Goal: Information Seeking & Learning: Understand process/instructions

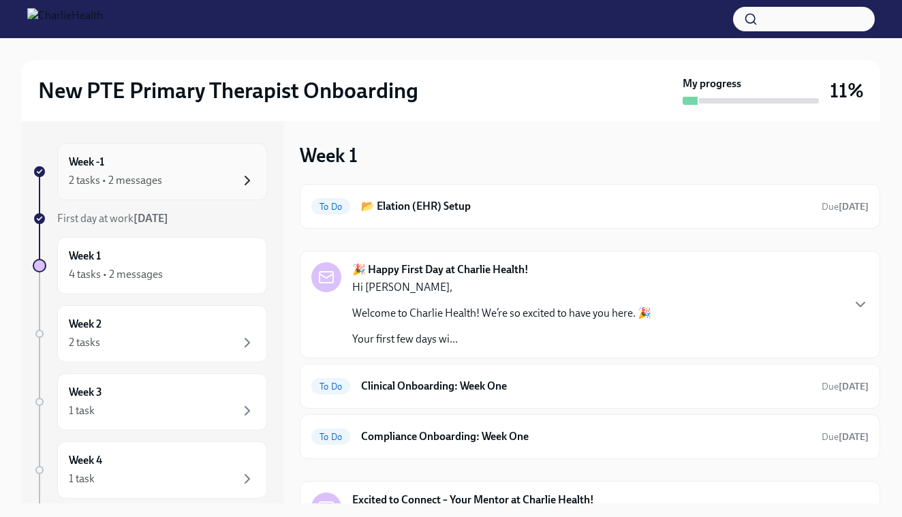
click at [248, 174] on icon "button" at bounding box center [247, 180] width 16 height 16
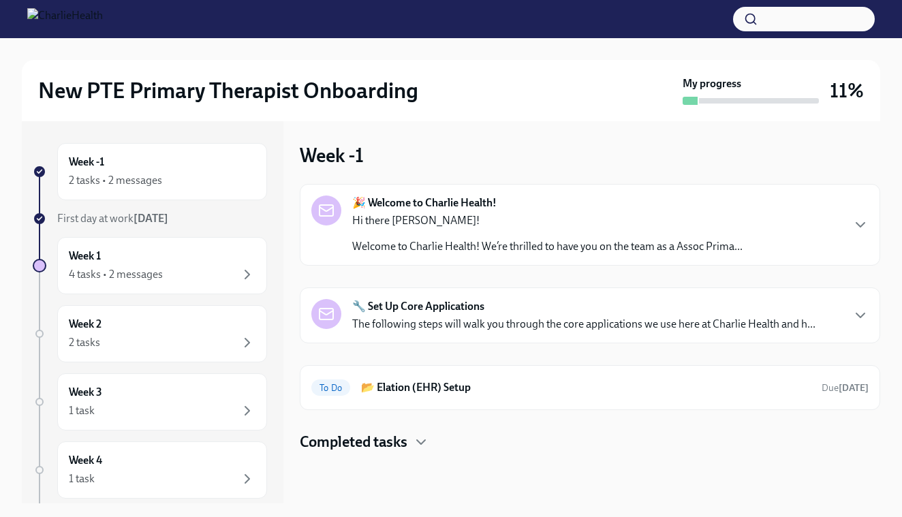
click at [549, 323] on p "The following steps will walk you through the core applications we use here at …" at bounding box center [583, 324] width 463 height 15
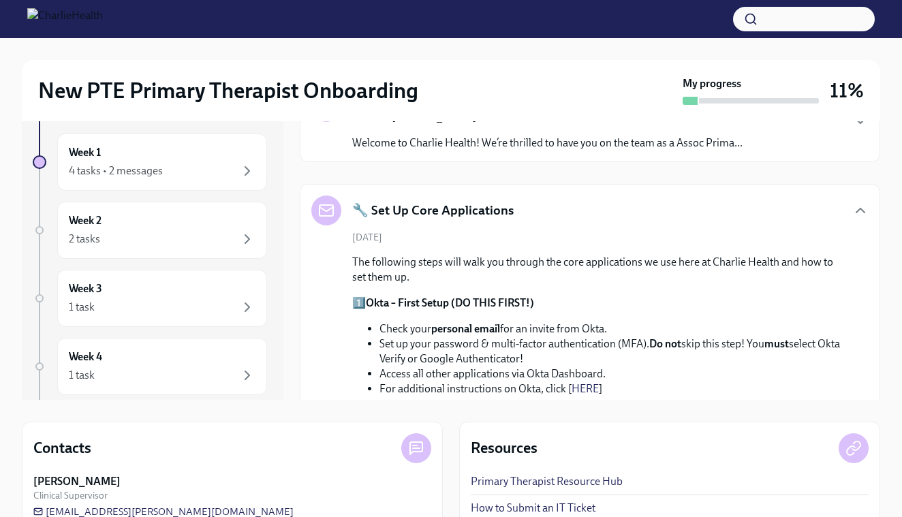
scroll to position [105, 0]
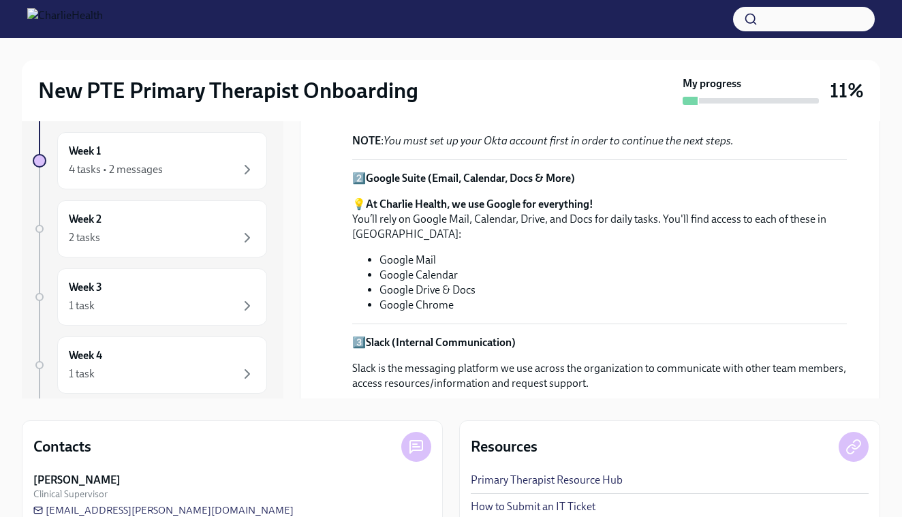
scroll to position [268, 0]
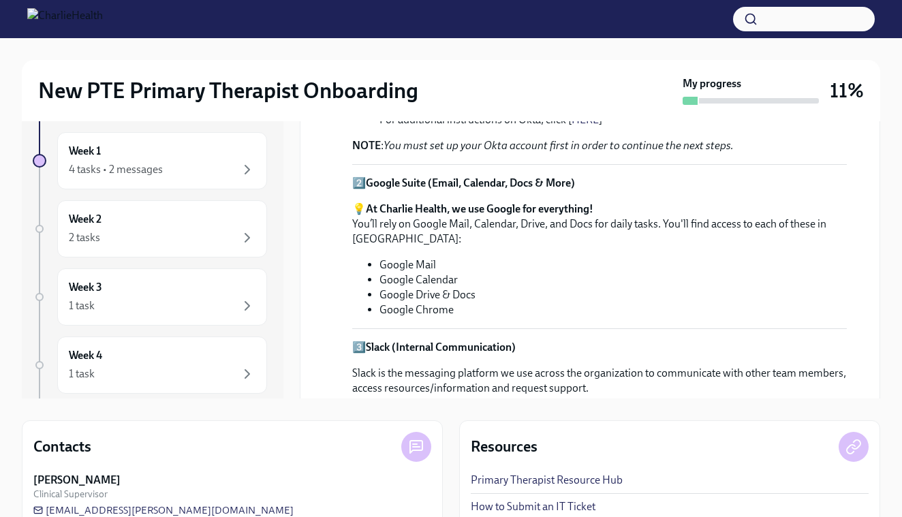
click at [699, 311] on li "Google Chrome" at bounding box center [612, 309] width 467 height 15
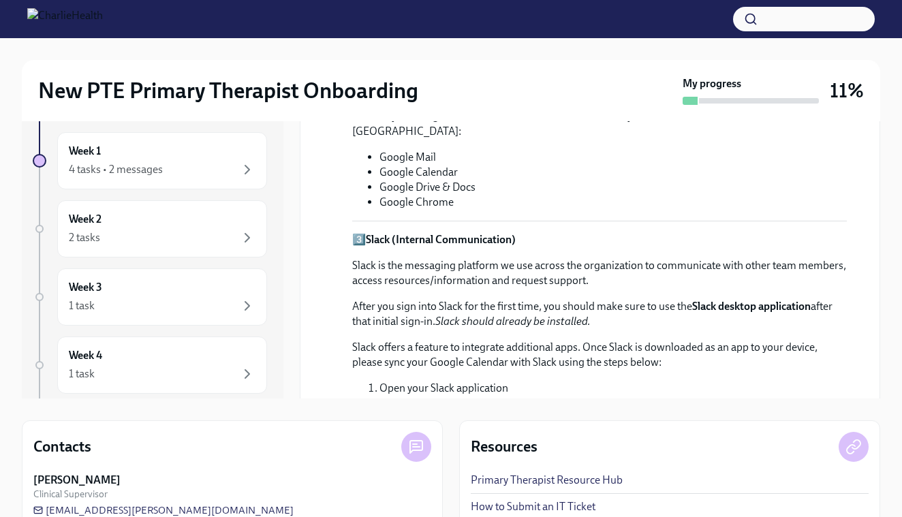
scroll to position [391, 0]
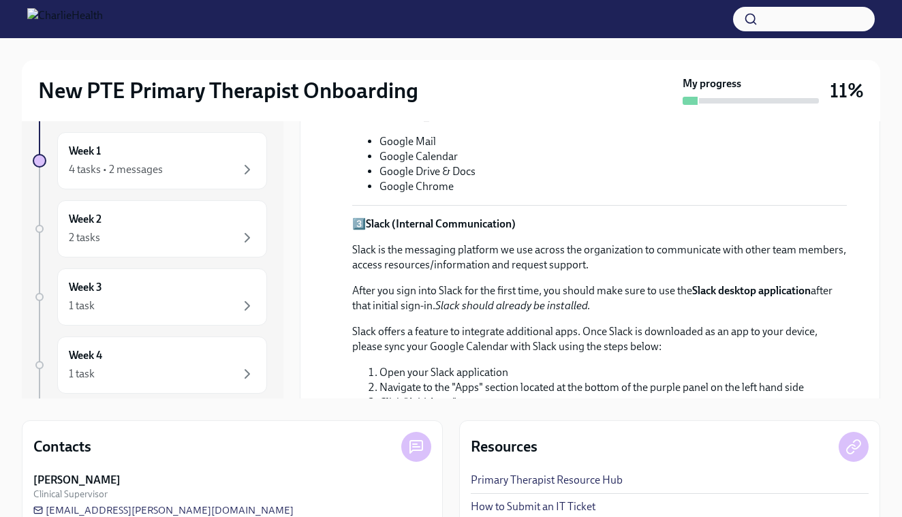
click at [826, 314] on div "3️⃣ Slack (Internal Communication) Slack is the messaging platform we use acros…" at bounding box center [599, 351] width 494 height 268
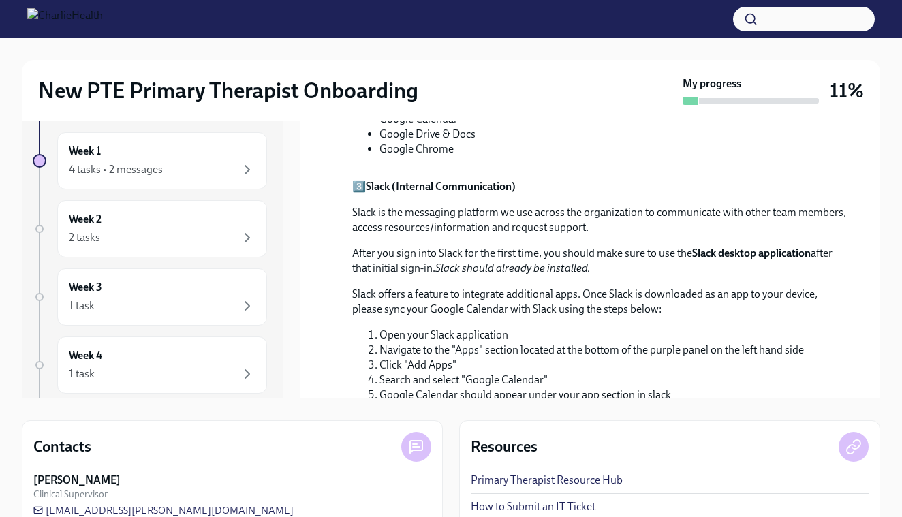
scroll to position [419, 0]
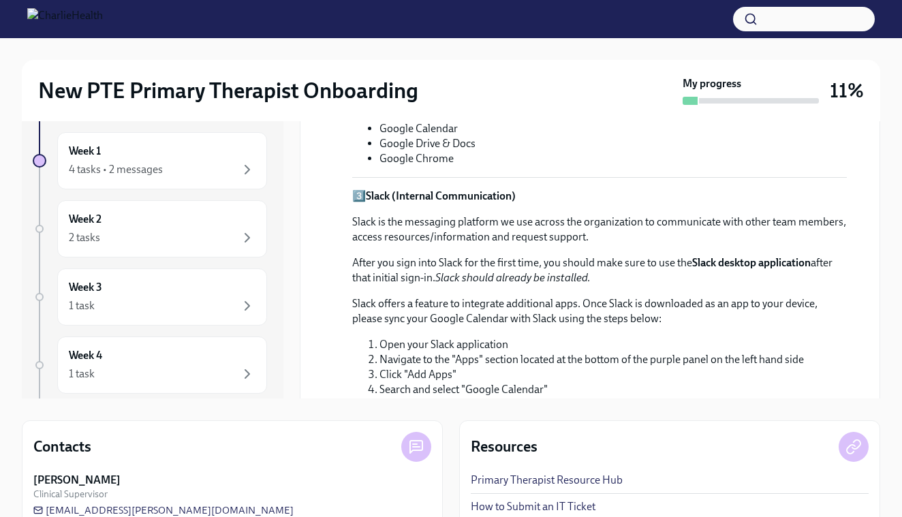
click at [803, 308] on p "Slack offers a feature to integrate additional apps. Once Slack is downloaded a…" at bounding box center [599, 311] width 494 height 30
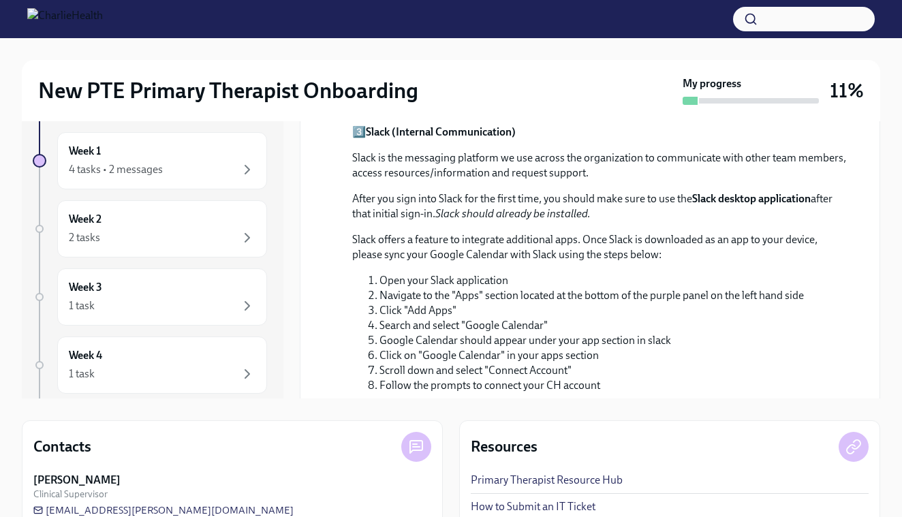
scroll to position [518, 0]
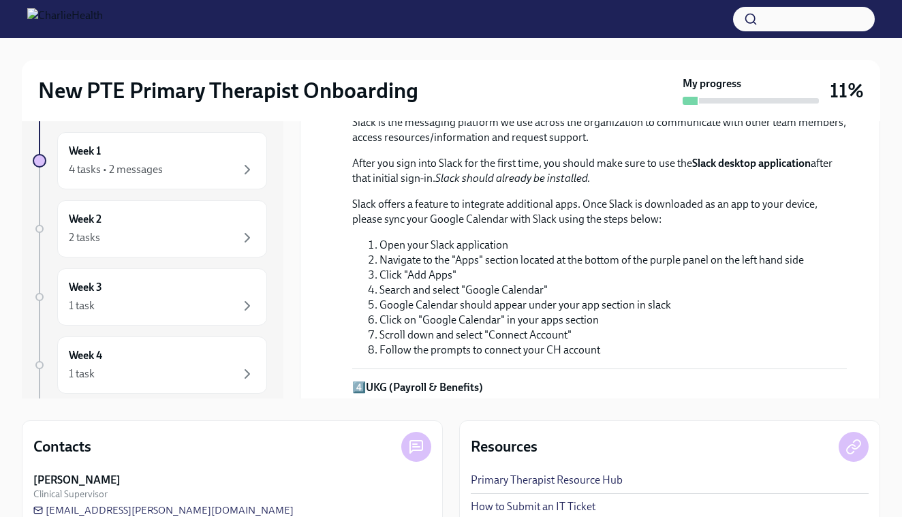
click at [829, 336] on li "Scroll down and select "Connect Account"" at bounding box center [612, 335] width 467 height 15
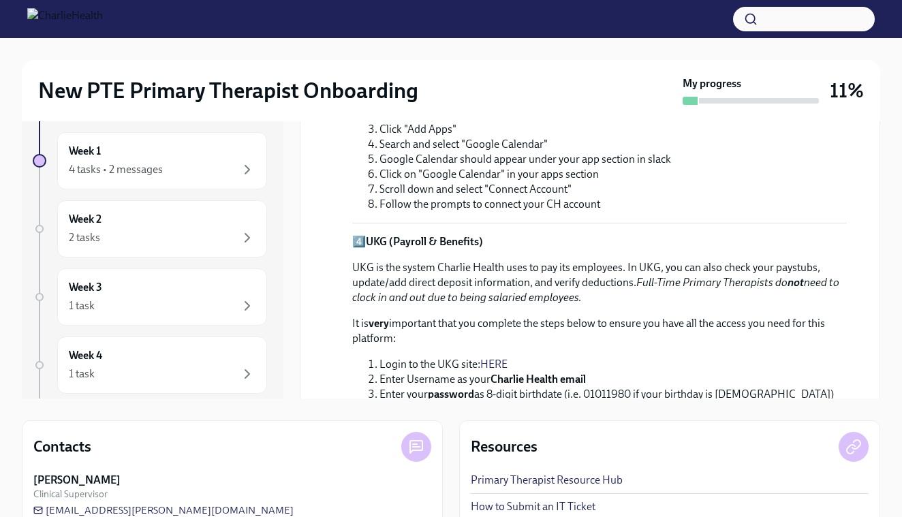
scroll to position [679, 0]
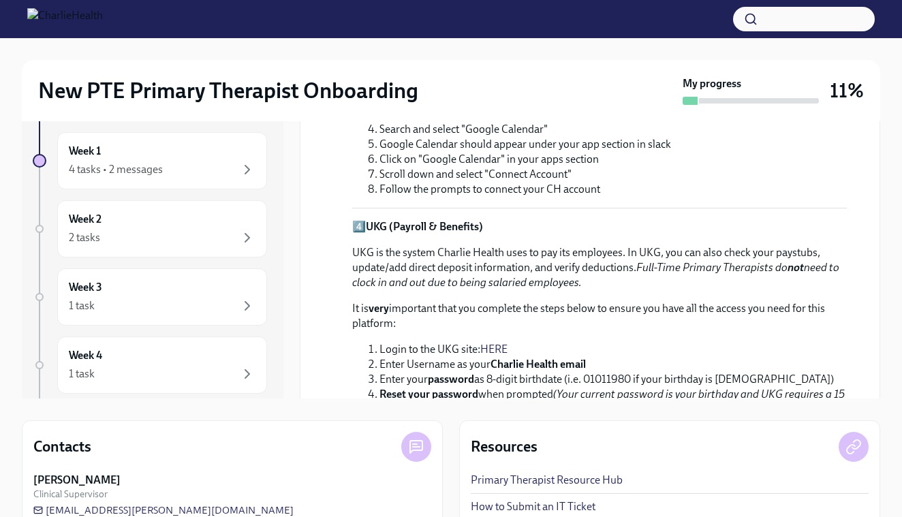
click at [685, 348] on li "Login to the UKG site: HERE" at bounding box center [612, 349] width 467 height 15
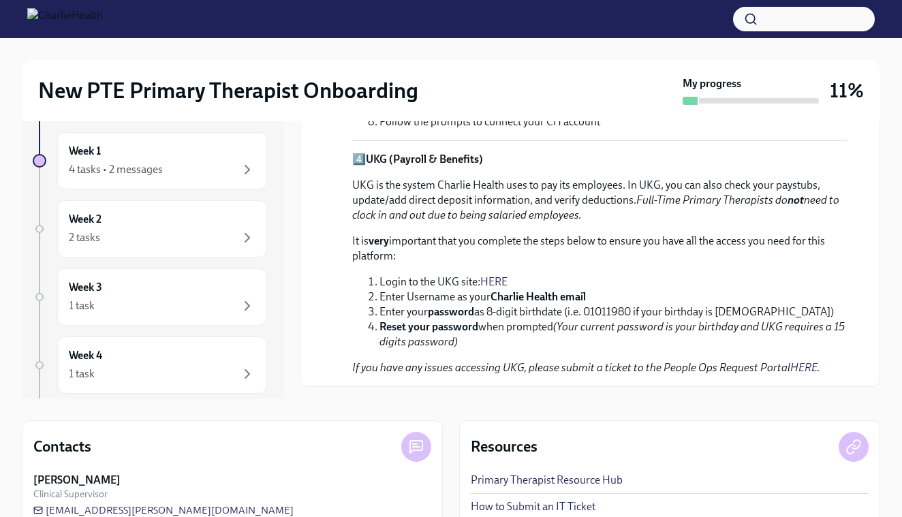
scroll to position [774, 0]
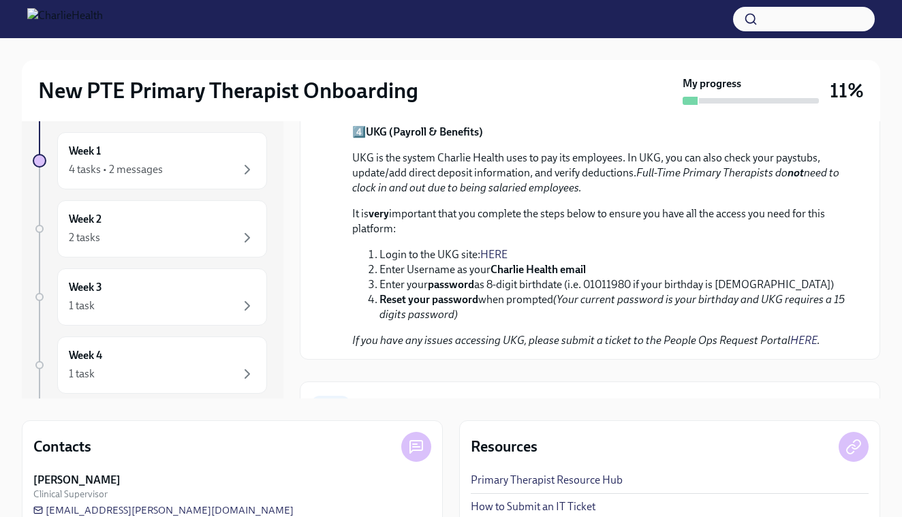
click at [482, 254] on li "Login to the UKG site: HERE" at bounding box center [612, 254] width 467 height 15
click at [499, 255] on link "HERE" at bounding box center [493, 254] width 27 height 13
click at [499, 248] on link "HERE" at bounding box center [493, 254] width 27 height 13
click at [496, 251] on link "HERE" at bounding box center [493, 254] width 27 height 13
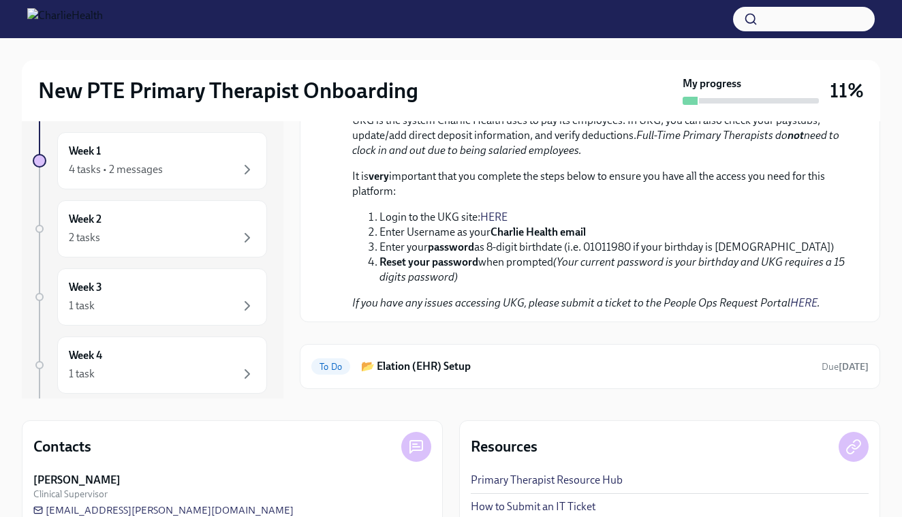
scroll to position [815, 0]
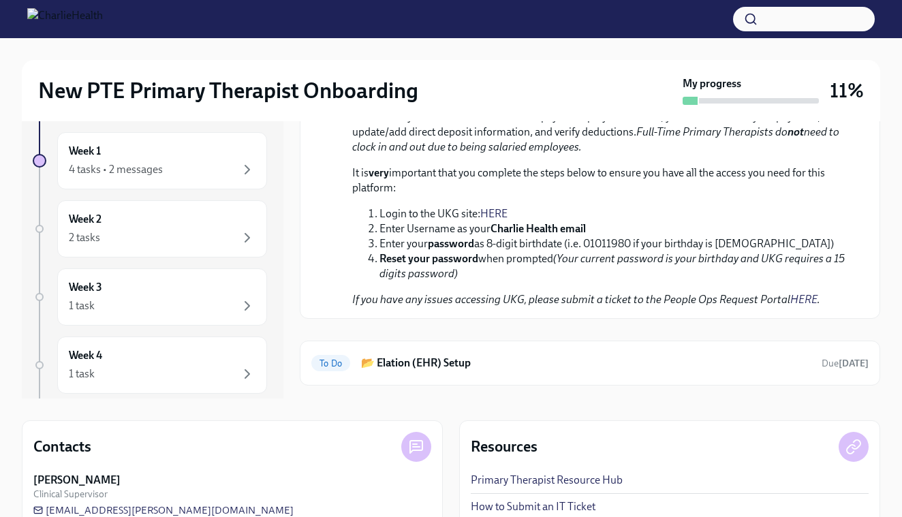
click at [488, 209] on link "HERE" at bounding box center [493, 213] width 27 height 13
click at [764, 296] on em "If you have any issues accessing UKG, please submit a ticket to the People Ops …" at bounding box center [586, 299] width 468 height 13
click at [800, 294] on link "HERE" at bounding box center [803, 299] width 27 height 13
click at [489, 215] on link "HERE" at bounding box center [493, 213] width 27 height 13
click at [496, 212] on link "HERE" at bounding box center [493, 213] width 27 height 13
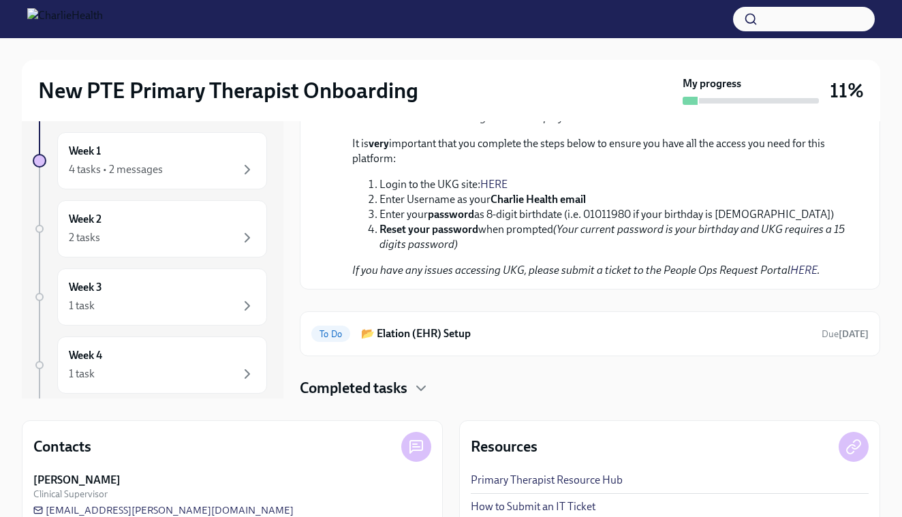
scroll to position [844, 0]
click at [266, 173] on div "Week 1 4 tasks • 2 messages" at bounding box center [162, 160] width 210 height 57
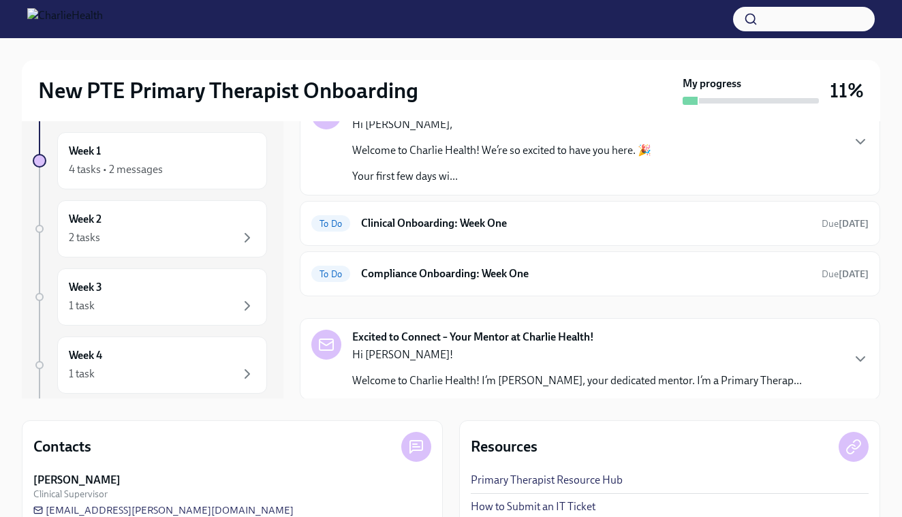
click at [396, 172] on p "Your first few days wi..." at bounding box center [501, 176] width 299 height 15
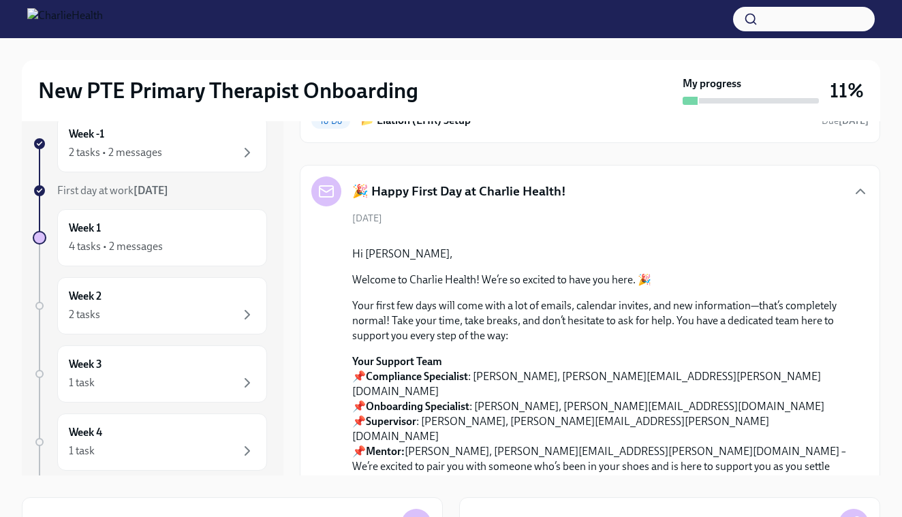
scroll to position [27, 0]
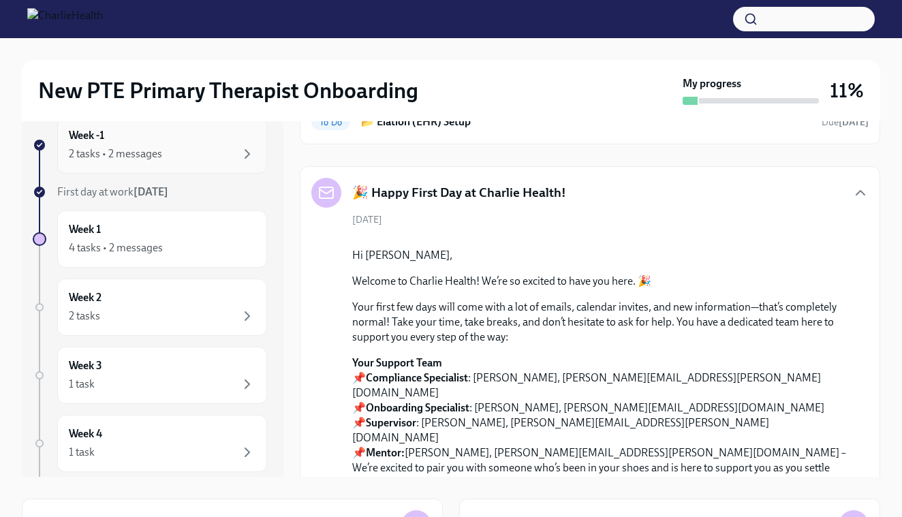
click at [189, 155] on div "2 tasks • 2 messages" at bounding box center [162, 154] width 187 height 16
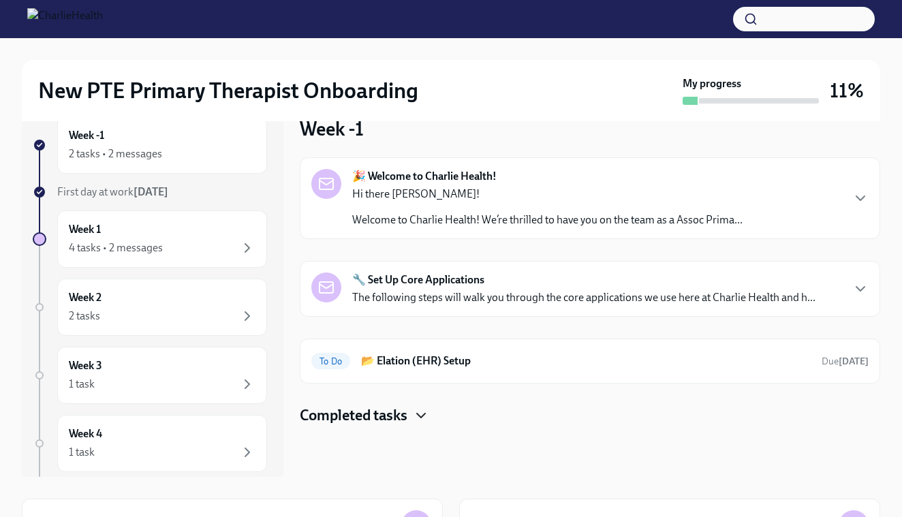
click at [425, 420] on icon "button" at bounding box center [421, 415] width 16 height 16
click at [446, 457] on h6 "Complete our Welcome Survey" at bounding box center [566, 459] width 413 height 15
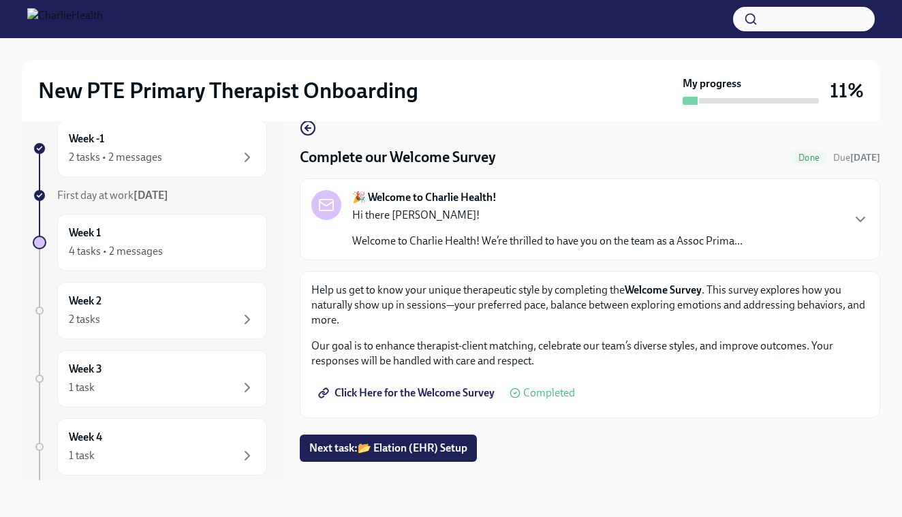
click at [445, 395] on span "Click Here for the Welcome Survey" at bounding box center [408, 393] width 174 height 14
